Goal: Task Accomplishment & Management: Complete application form

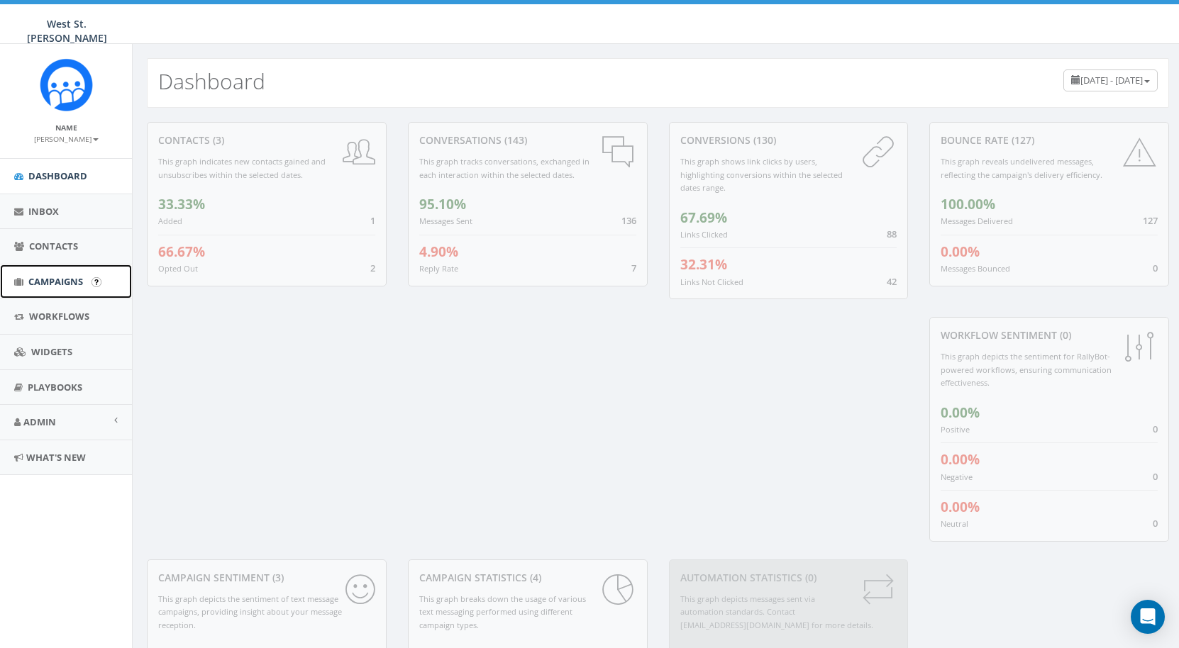
click at [45, 283] on span "Campaigns" at bounding box center [55, 281] width 55 height 13
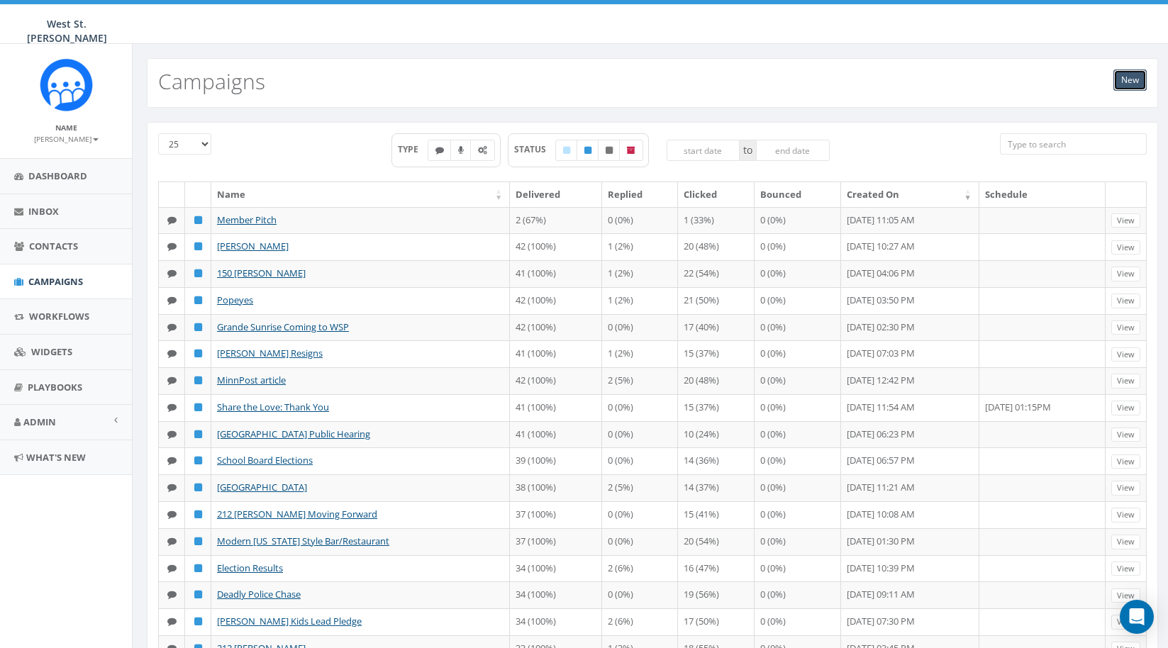
click at [1127, 81] on link "New" at bounding box center [1130, 80] width 33 height 21
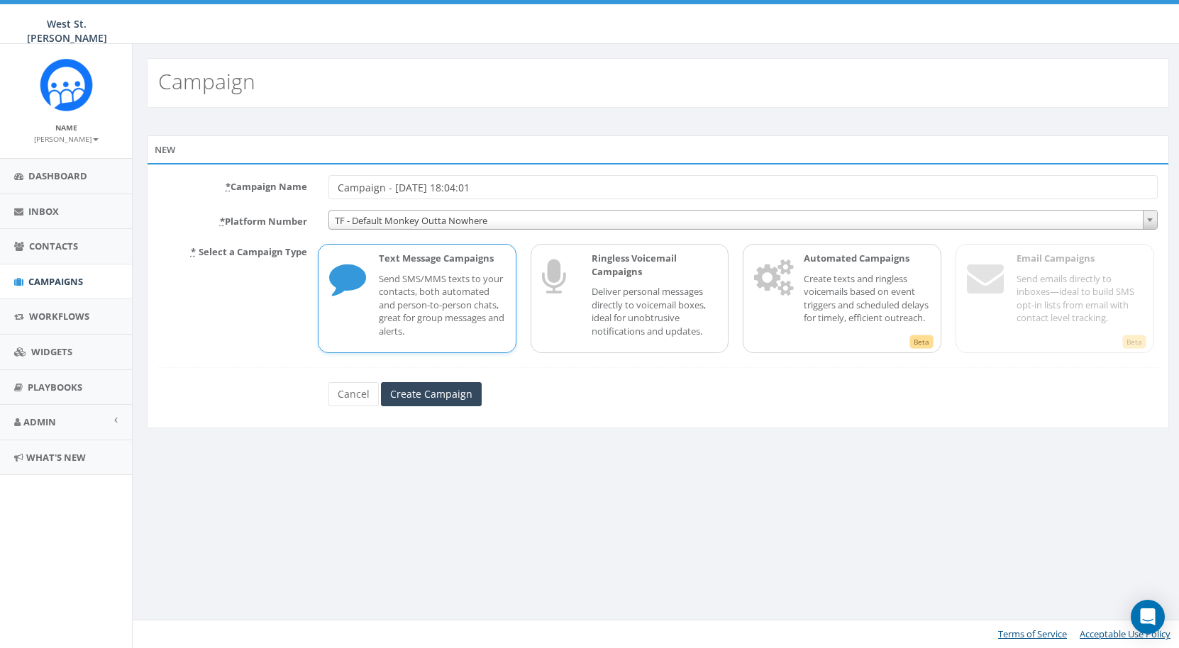
drag, startPoint x: 518, startPoint y: 184, endPoint x: 326, endPoint y: 172, distance: 192.6
click at [326, 172] on div "* Campaign Name Campaign - 08/28/2025, 18:04:01 * Platform Number TF - Default …" at bounding box center [658, 295] width 1022 height 265
type input "Police Standoff"
click at [448, 292] on p "Send SMS/MMS texts to your contacts, both automated and person-to-person chats,…" at bounding box center [442, 305] width 126 height 66
click at [426, 396] on input "Create Campaign" at bounding box center [431, 394] width 101 height 24
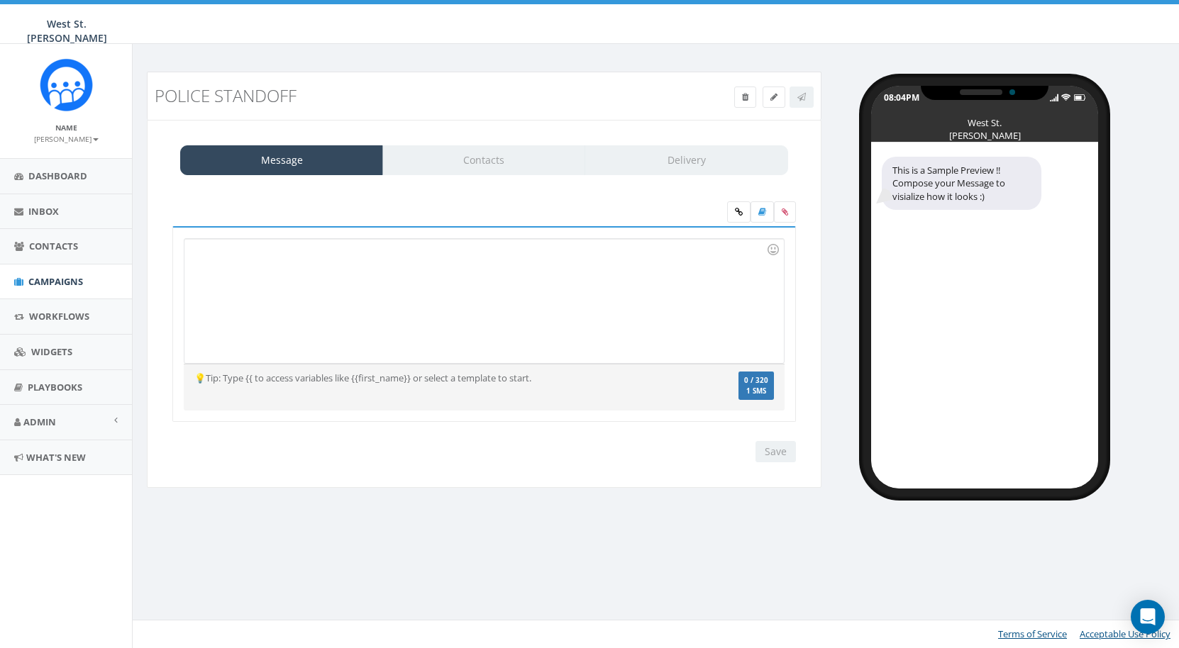
click at [411, 309] on div at bounding box center [483, 301] width 599 height 124
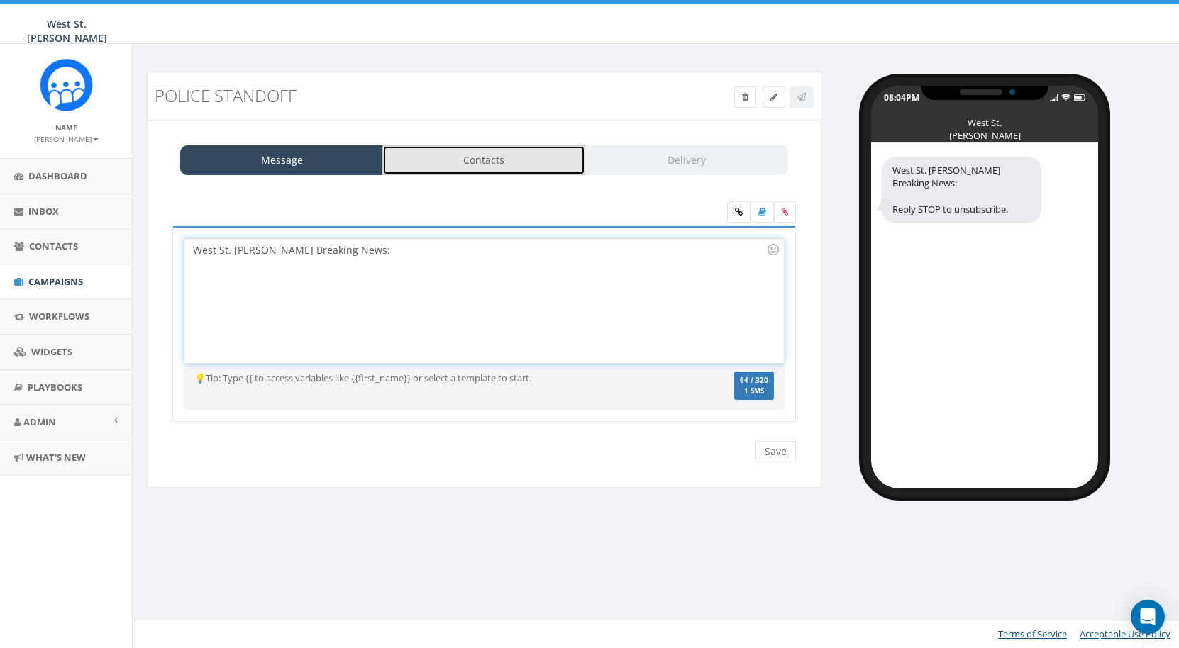
click at [501, 160] on link "Contacts" at bounding box center [483, 160] width 203 height 30
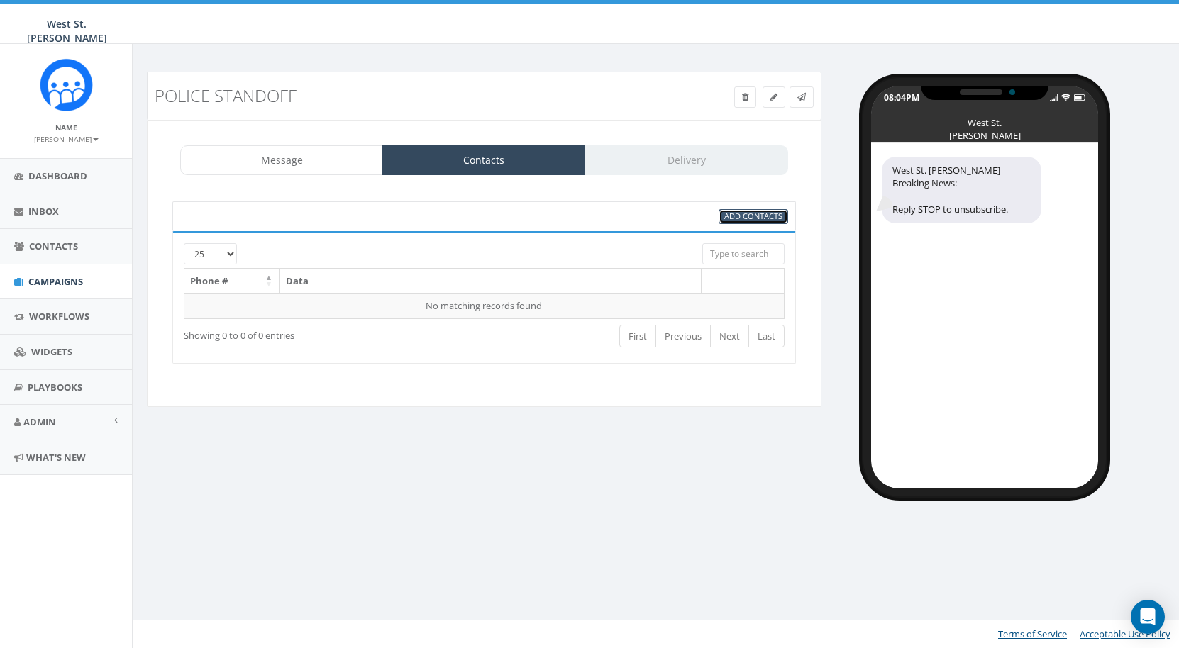
click at [758, 213] on span "Add Contacts" at bounding box center [753, 216] width 58 height 11
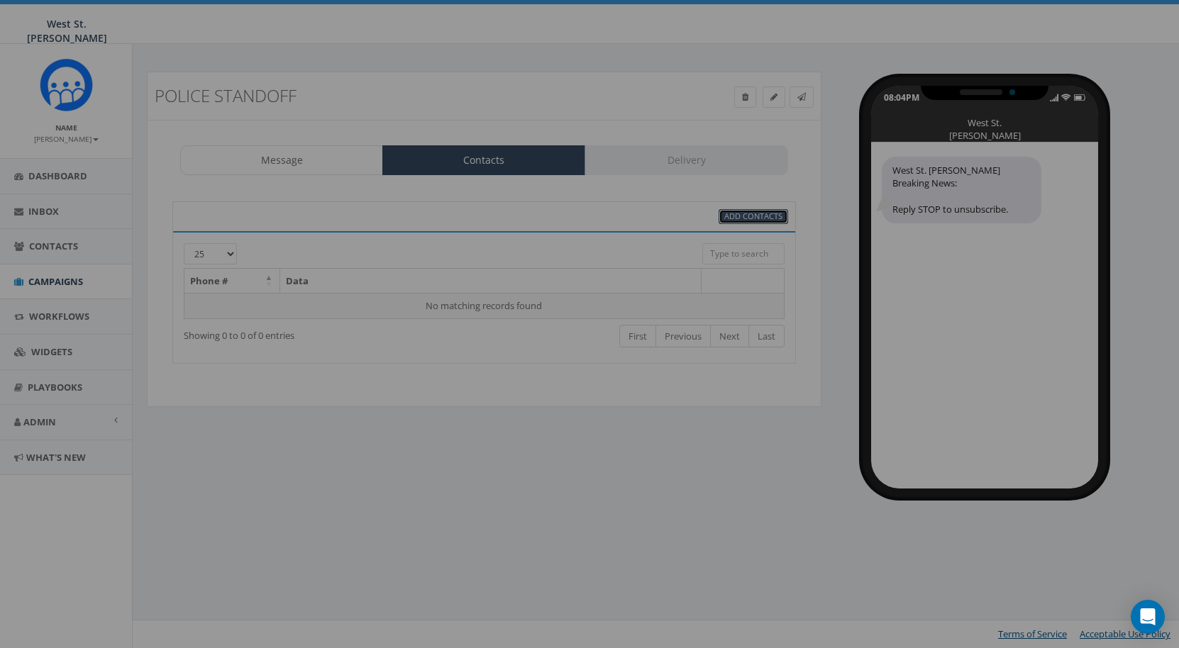
select select
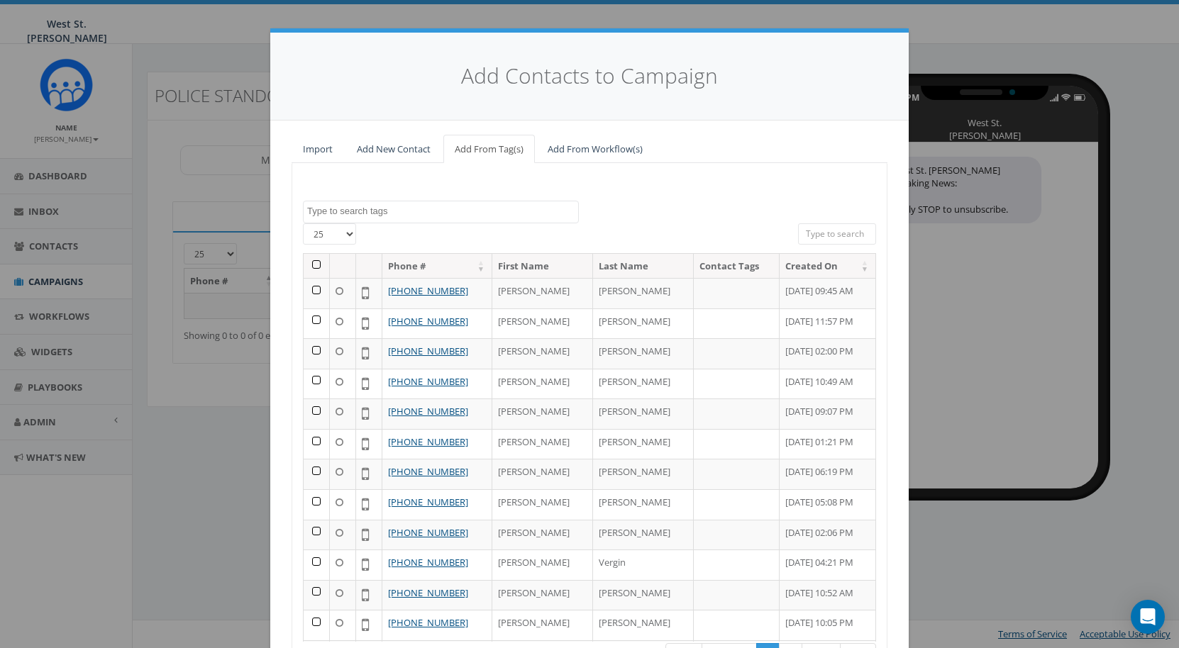
click at [343, 233] on select "25 50 100" at bounding box center [329, 233] width 53 height 21
select select "50"
click at [311, 266] on th at bounding box center [317, 266] width 26 height 25
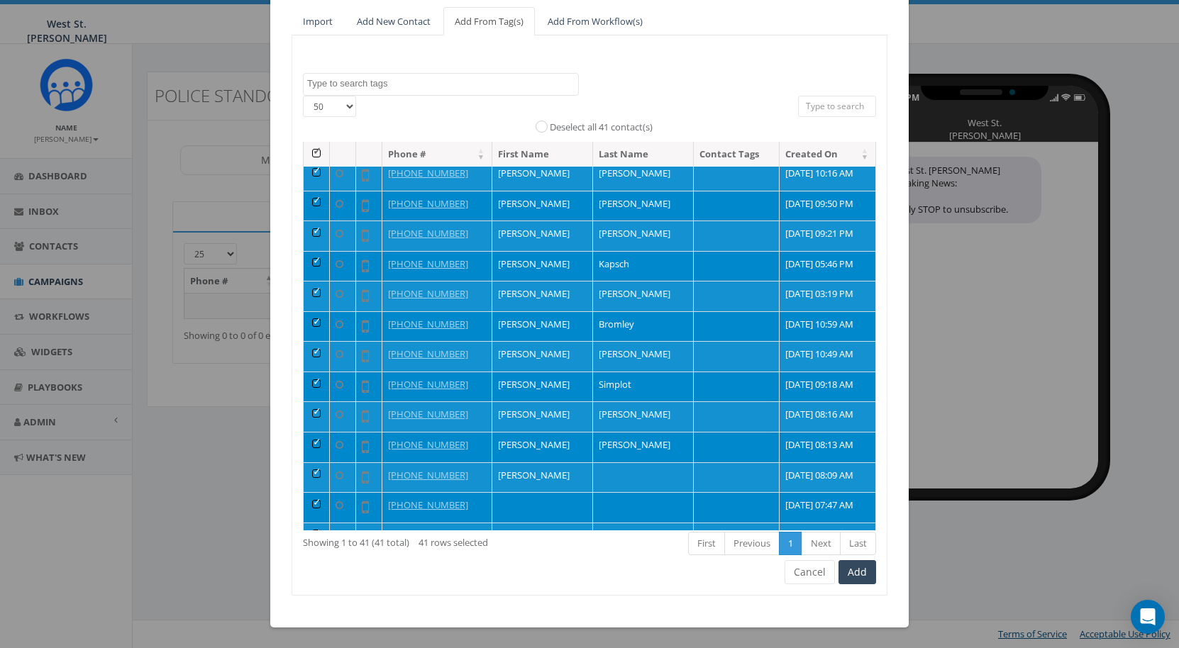
scroll to position [865, 0]
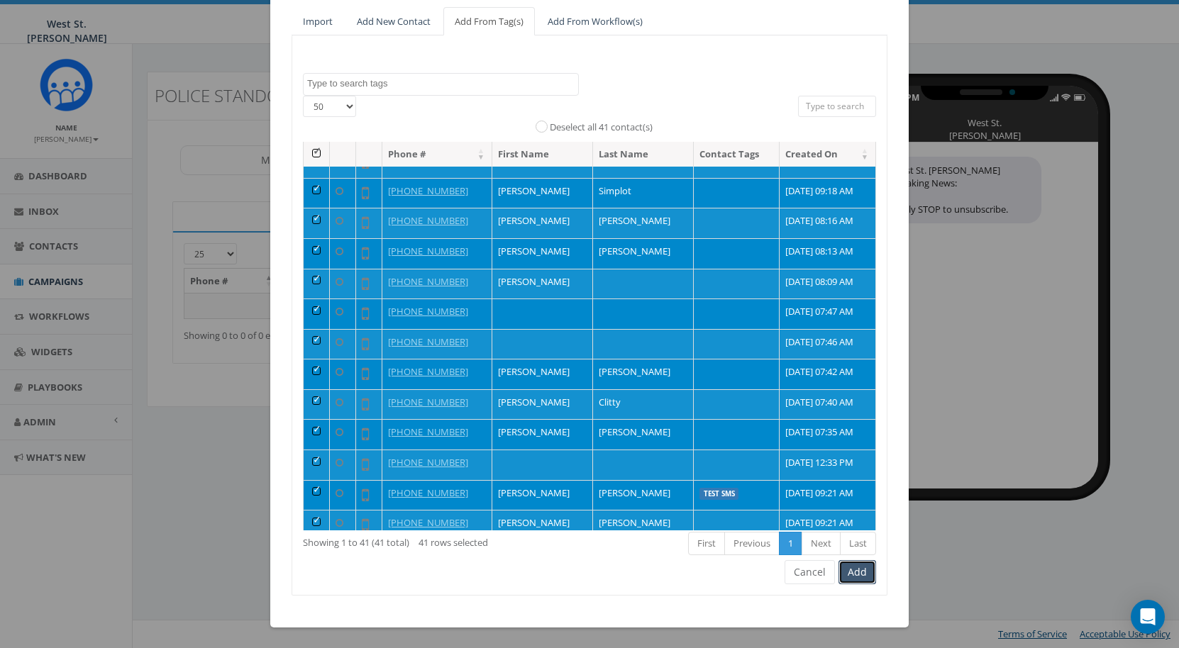
click at [855, 575] on button "Add" at bounding box center [857, 572] width 38 height 24
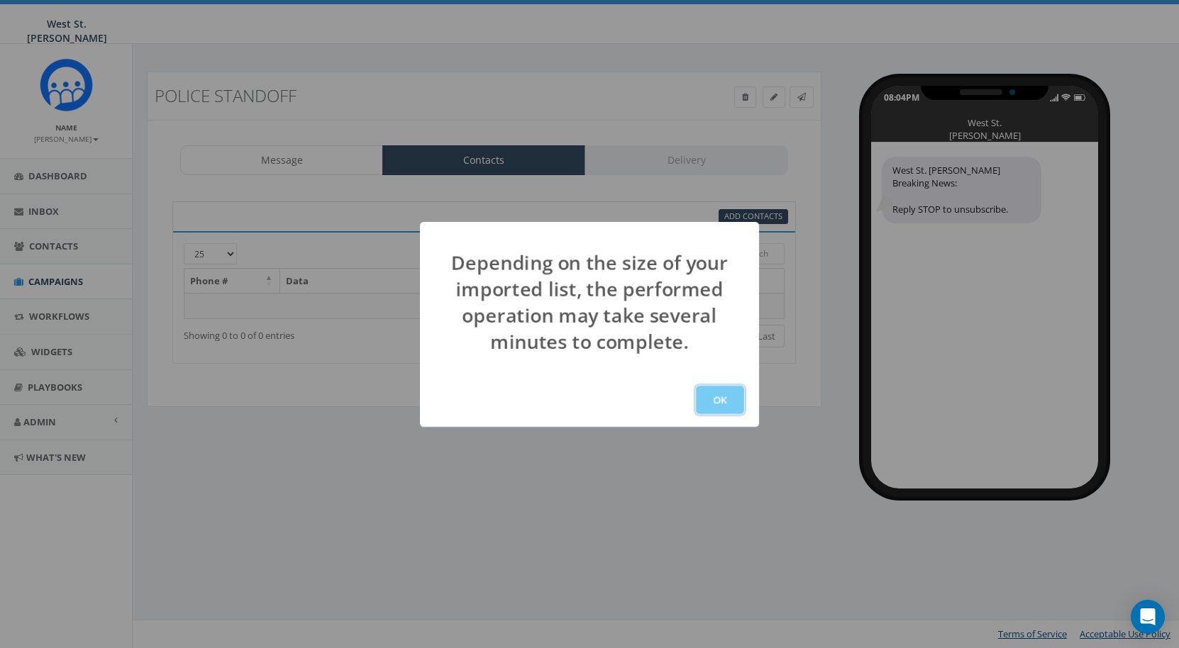
click at [730, 400] on button "OK" at bounding box center [720, 400] width 48 height 28
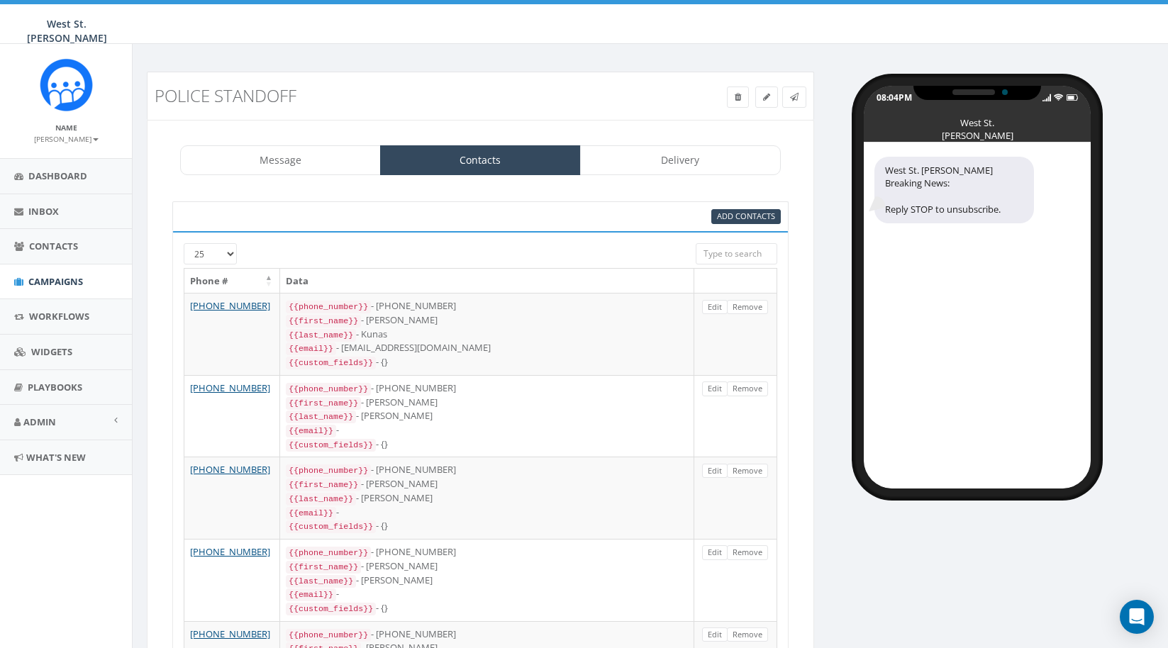
click at [223, 250] on select "25 50 100" at bounding box center [210, 253] width 53 height 21
select select "50"
click at [308, 162] on link "Message" at bounding box center [280, 160] width 201 height 30
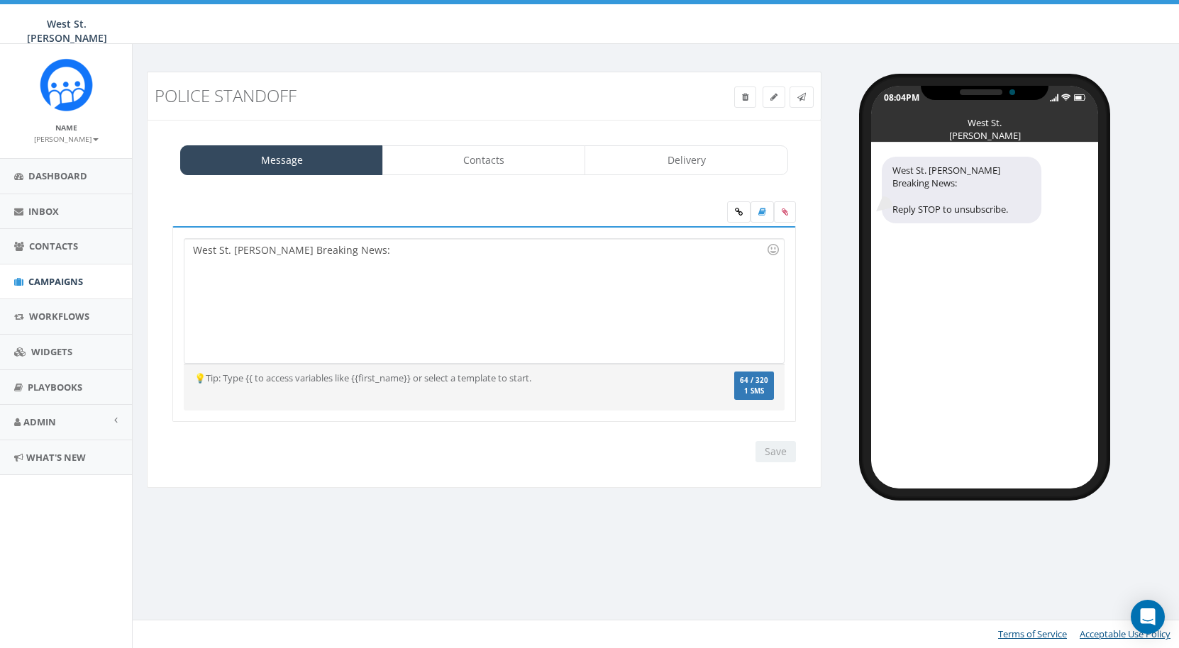
click at [436, 275] on div "West St. [PERSON_NAME] Breaking News:" at bounding box center [483, 301] width 599 height 124
